Goal: Transaction & Acquisition: Purchase product/service

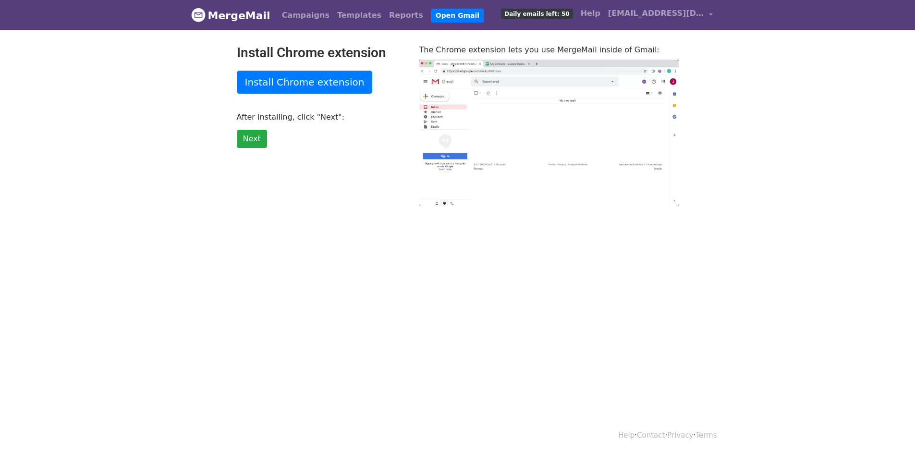
click at [309, 58] on h2 "Install Chrome extension" at bounding box center [321, 53] width 168 height 16
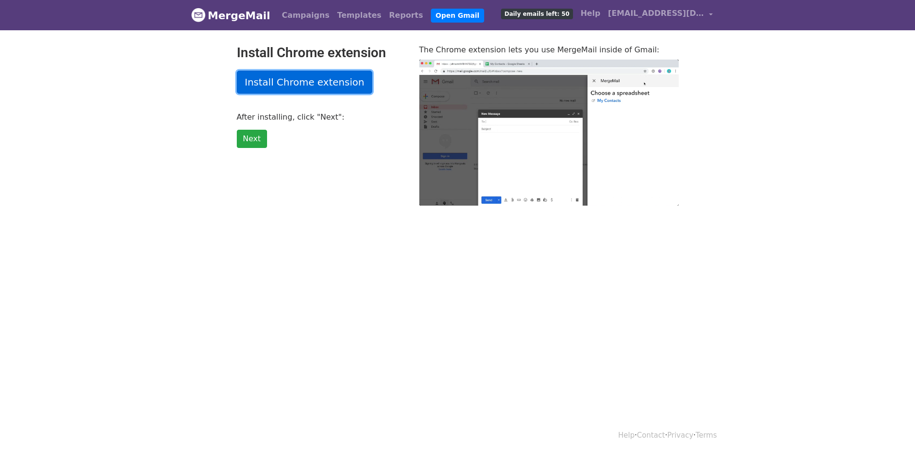
click at [304, 74] on link "Install Chrome extension" at bounding box center [305, 82] width 136 height 23
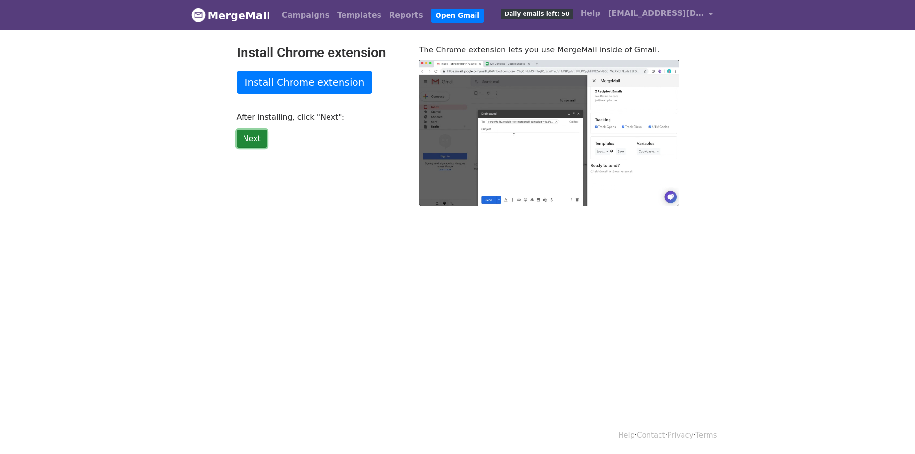
click at [262, 134] on link "Next" at bounding box center [252, 139] width 30 height 18
type input "33.11"
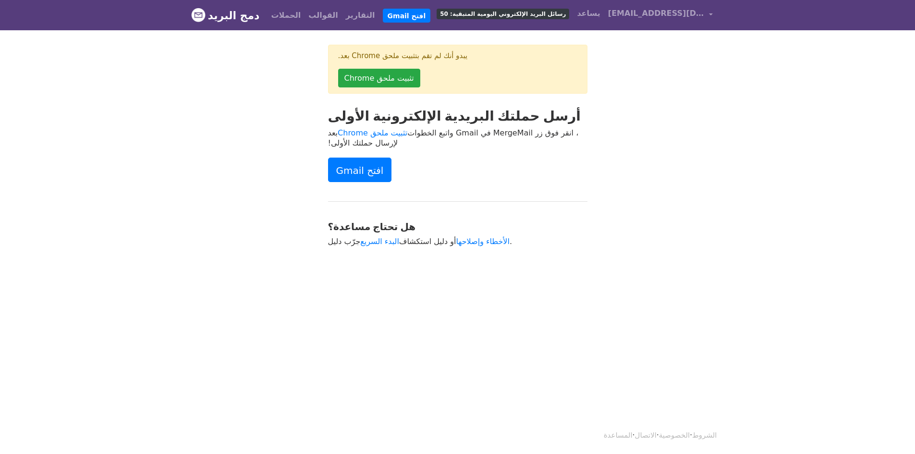
click at [566, 10] on span "رسائل البريد الإلكتروني اليومية المتبقية: 50" at bounding box center [503, 14] width 133 height 11
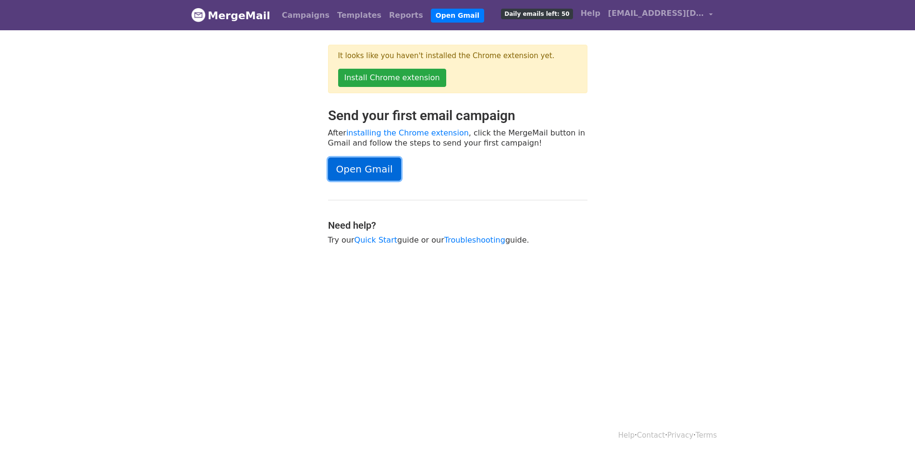
click at [378, 167] on link "Open Gmail" at bounding box center [364, 169] width 73 height 23
click at [382, 173] on link "Open Gmail" at bounding box center [364, 169] width 73 height 23
click at [373, 165] on link "Open Gmail" at bounding box center [364, 169] width 73 height 23
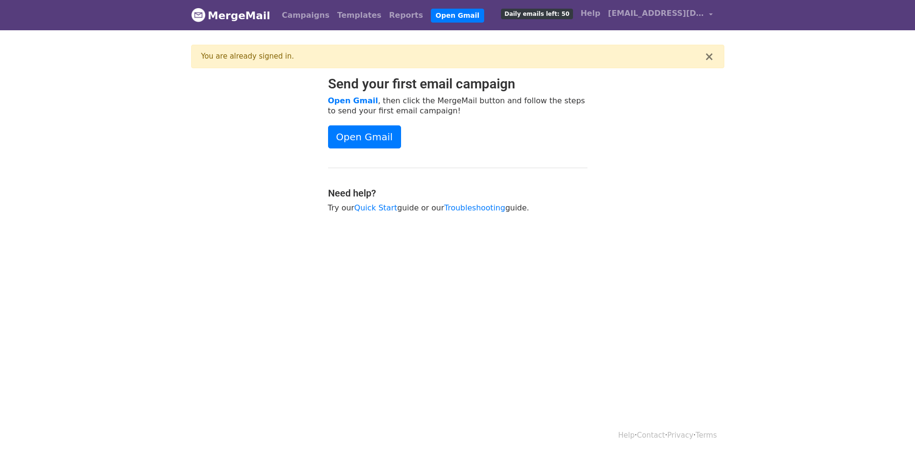
click at [276, 195] on div at bounding box center [252, 149] width 137 height 147
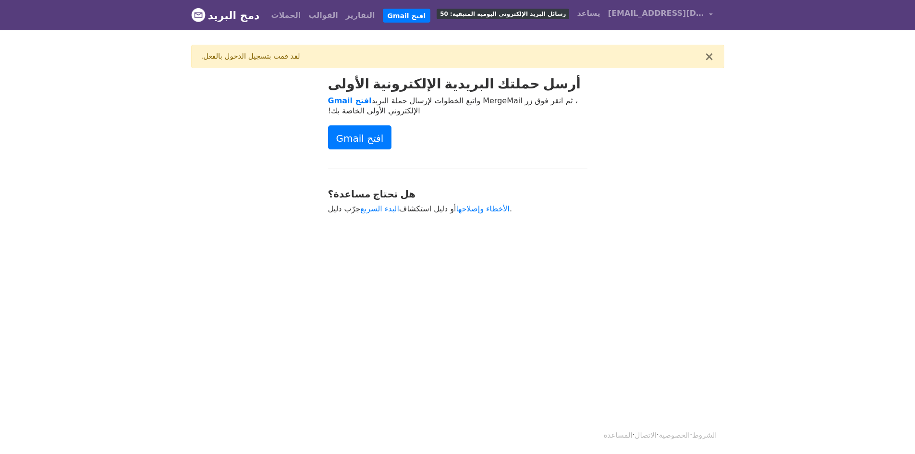
click at [144, 104] on body "دمج البريد الحملات القوالب التقارير افتح Gmail رسائل البريد الإلكتروني اليومية …" at bounding box center [457, 131] width 915 height 262
click at [388, 17] on font "افتح Gmail" at bounding box center [407, 16] width 38 height 8
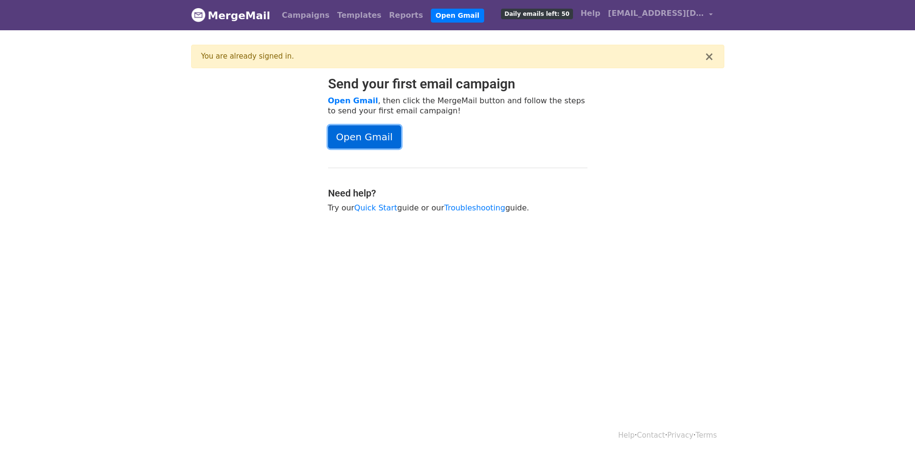
click at [353, 136] on link "Open Gmail" at bounding box center [364, 136] width 73 height 23
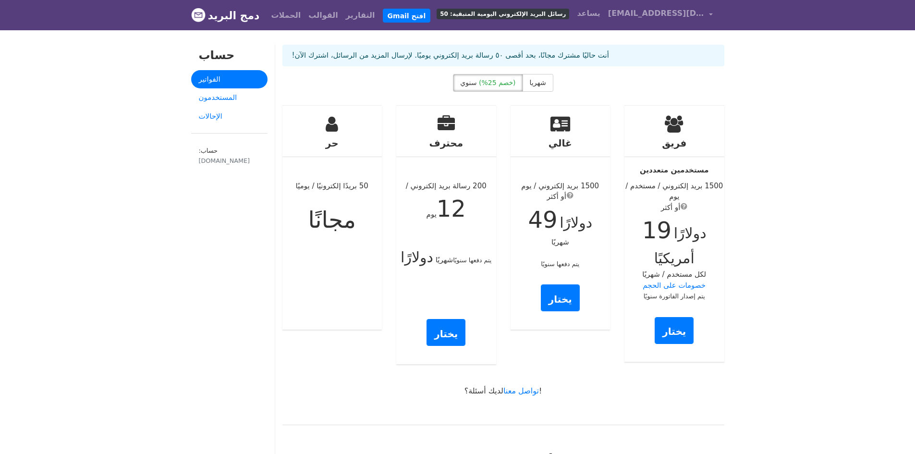
click at [558, 14] on font "رسائل البريد الإلكتروني اليومية المتبقية: 50" at bounding box center [503, 14] width 126 height 7
click at [526, 83] on label "شهريا" at bounding box center [538, 83] width 31 height 18
click at [504, 83] on font "(خصم 25%)" at bounding box center [497, 83] width 37 height 8
click at [241, 90] on link "المستخدمون" at bounding box center [229, 97] width 76 height 19
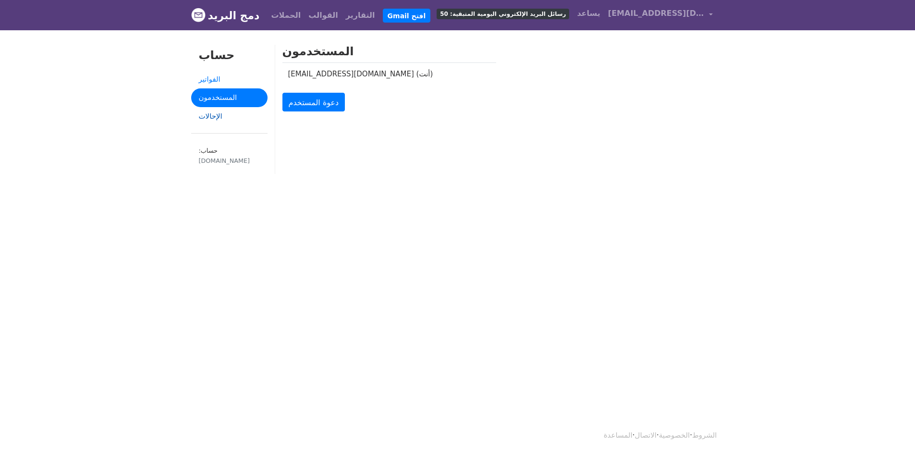
click at [234, 113] on link "الإحالات" at bounding box center [229, 116] width 76 height 19
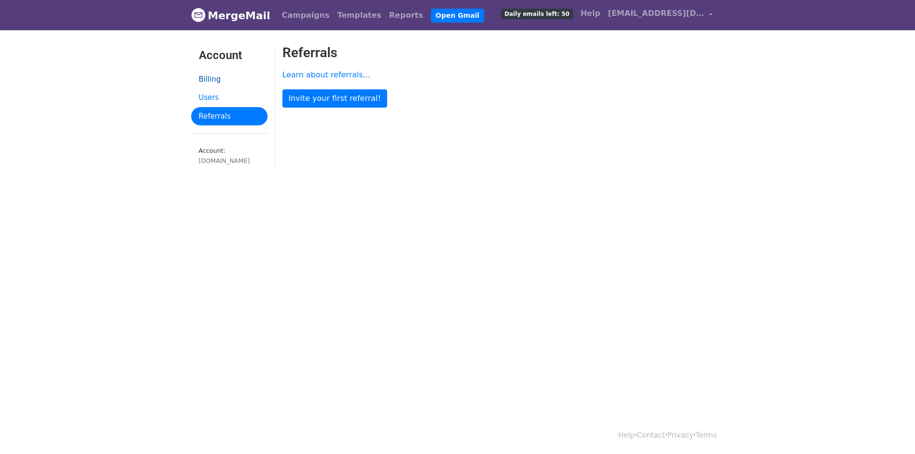
click at [235, 77] on link "Billing" at bounding box center [229, 79] width 76 height 19
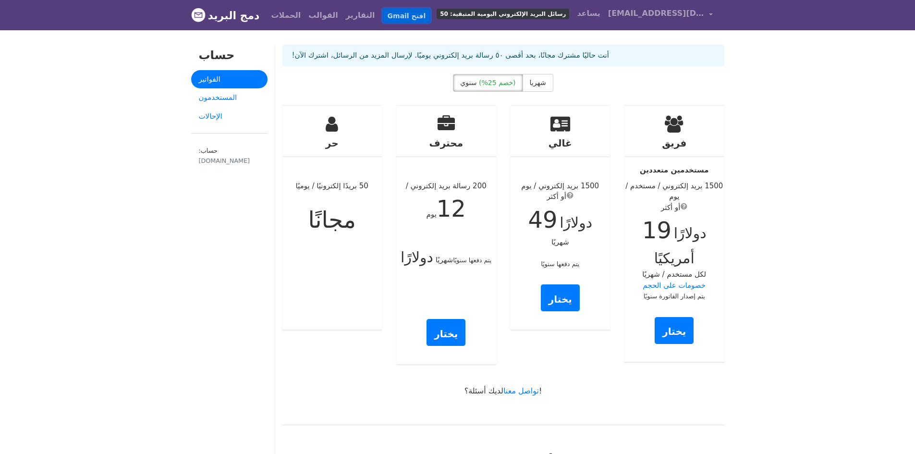
click at [388, 17] on font "افتح Gmail" at bounding box center [407, 16] width 38 height 8
click at [672, 339] on link "يختار" at bounding box center [674, 330] width 39 height 27
click at [537, 89] on label "شهريا" at bounding box center [538, 83] width 31 height 18
click at [516, 87] on label "سنوي (خصم 25%)" at bounding box center [488, 83] width 70 height 18
click at [526, 84] on label "شهريا" at bounding box center [538, 83] width 31 height 18
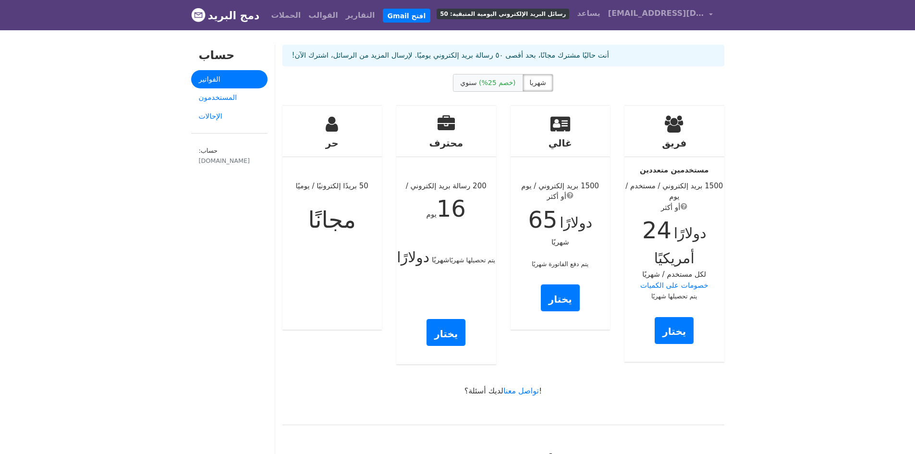
click at [509, 86] on font "(خصم 25%)" at bounding box center [497, 83] width 37 height 8
drag, startPoint x: 673, startPoint y: 240, endPoint x: 633, endPoint y: 232, distance: 41.2
click at [633, 232] on div "فريق مستخدمين متعددين 1500 بريد إلكتروني / مستخدم / يوم أو أكثر 19 دولارًا أمري…" at bounding box center [674, 234] width 100 height 256
click at [669, 237] on font "19" at bounding box center [656, 230] width 29 height 27
drag, startPoint x: 528, startPoint y: 224, endPoint x: 556, endPoint y: 222, distance: 27.9
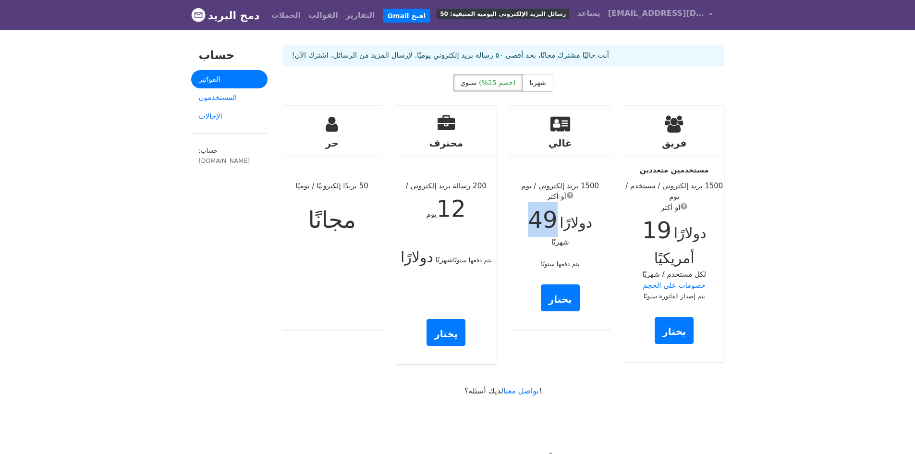
click at [556, 222] on div "غالي 1500 بريد إلكتروني / يوم أو أكثر 49 دولارًا شهريًا يتم دفعها سنويًا يختار" at bounding box center [561, 218] width 100 height 224
click at [550, 217] on font "49" at bounding box center [542, 219] width 29 height 27
click at [549, 217] on font "49" at bounding box center [542, 219] width 29 height 27
drag, startPoint x: 549, startPoint y: 217, endPoint x: 535, endPoint y: 219, distance: 14.1
click at [535, 219] on font "49" at bounding box center [542, 219] width 29 height 27
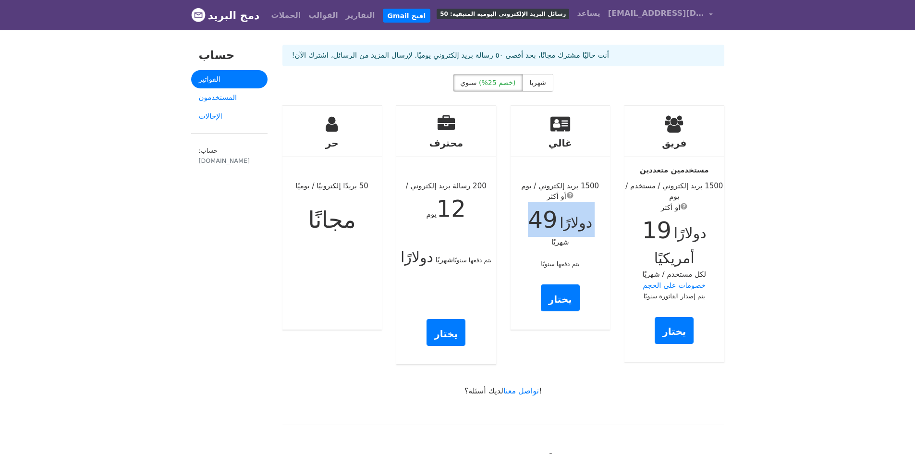
click at [535, 219] on font "49" at bounding box center [542, 219] width 29 height 27
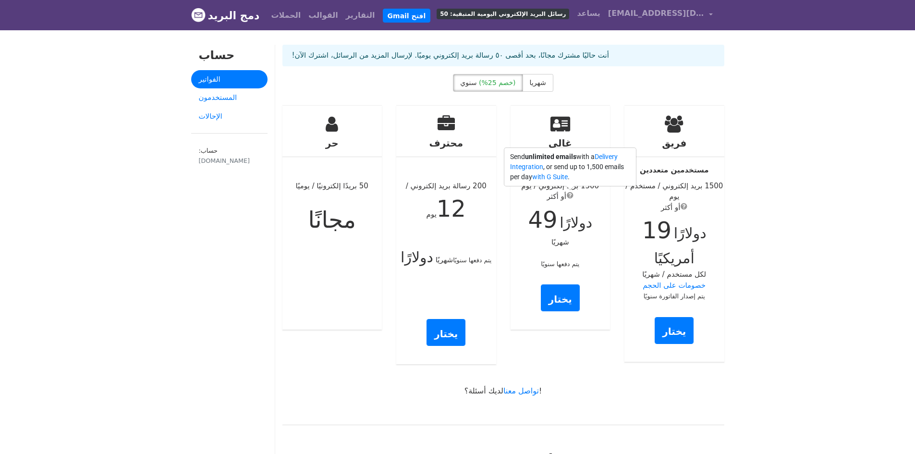
click at [569, 197] on span "submit" at bounding box center [570, 195] width 7 height 8
click at [594, 215] on div "غالي 1500 بريد إلكتروني / يوم أو أكثر 49 دولارًا شهريًا يتم دفعها سنويًا يختار" at bounding box center [561, 218] width 100 height 224
click at [679, 289] on font "خصومات على الحجم" at bounding box center [674, 285] width 63 height 9
click at [346, 12] on font "التقارير" at bounding box center [360, 15] width 29 height 9
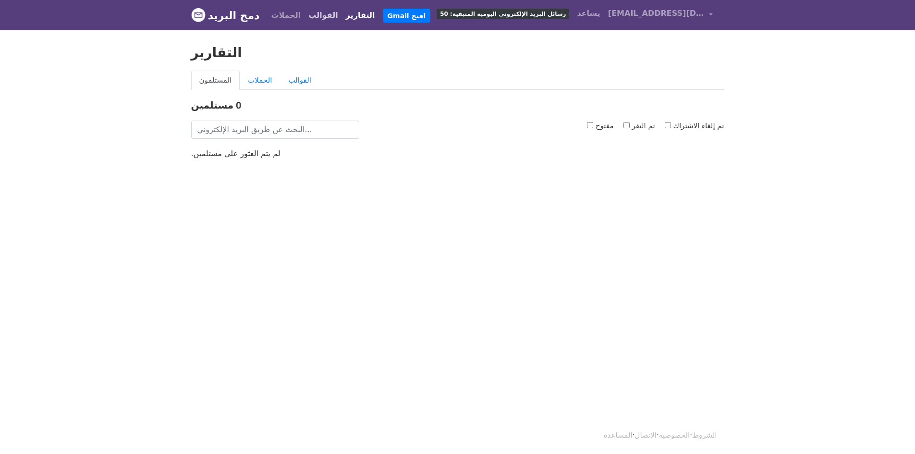
click at [311, 19] on font "القوالب" at bounding box center [322, 15] width 29 height 9
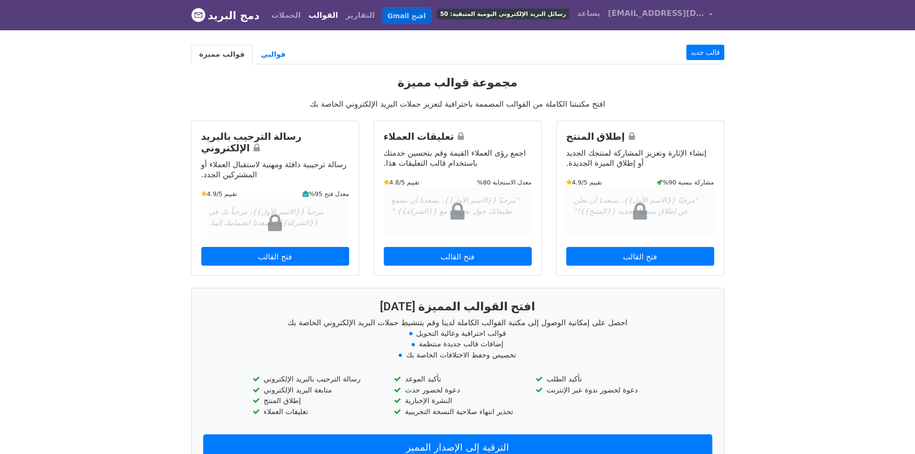
click at [388, 14] on font "افتح Gmail" at bounding box center [407, 16] width 38 height 8
click at [273, 17] on font "الحملات" at bounding box center [286, 15] width 30 height 9
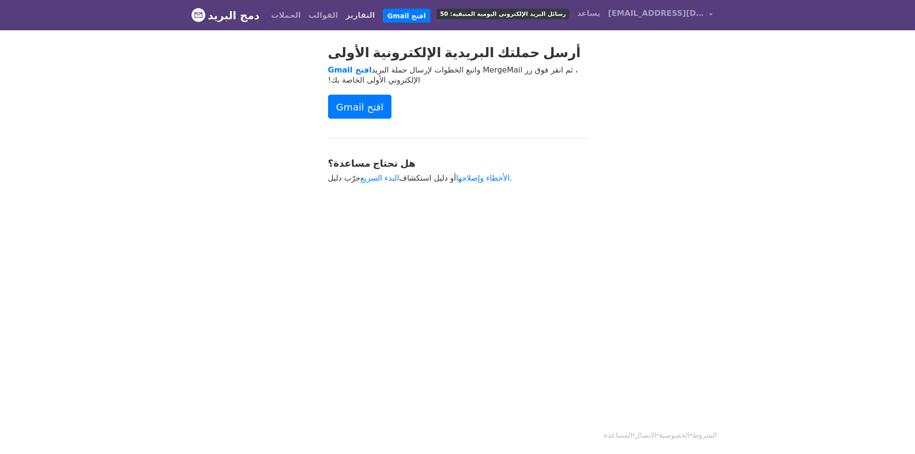
click at [347, 15] on font "التقارير" at bounding box center [360, 15] width 29 height 9
